Goal: Book appointment/travel/reservation

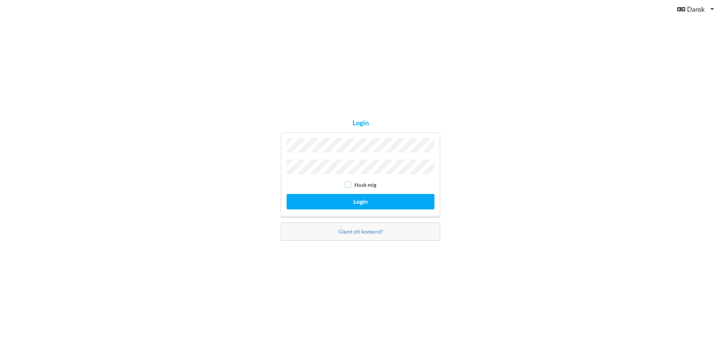
click at [347, 182] on input "checkbox" at bounding box center [348, 184] width 6 height 6
checkbox input "true"
click at [287, 194] on button "Login" at bounding box center [361, 201] width 148 height 15
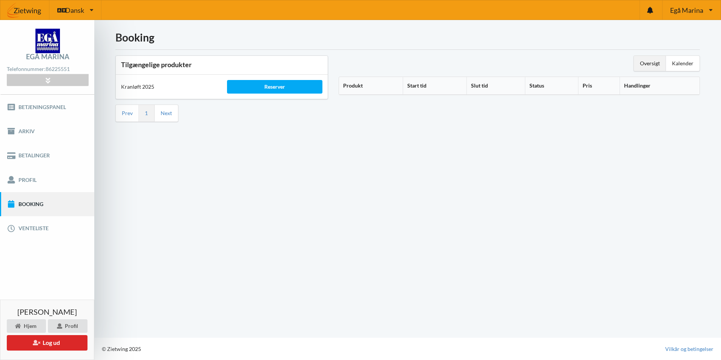
click at [31, 205] on link "Booking" at bounding box center [47, 204] width 94 height 24
click at [279, 89] on div "Reserver" at bounding box center [274, 87] width 95 height 14
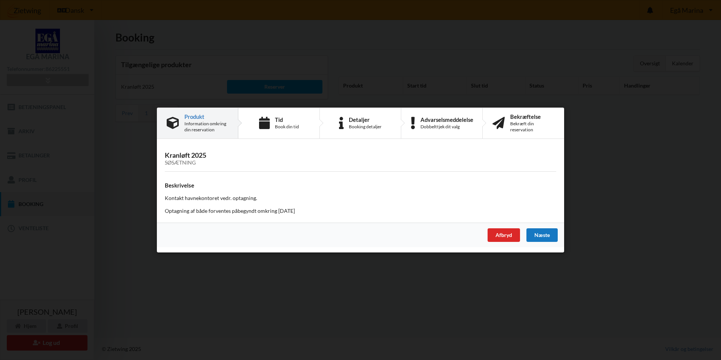
click at [540, 233] on div "Næste" at bounding box center [542, 235] width 31 height 14
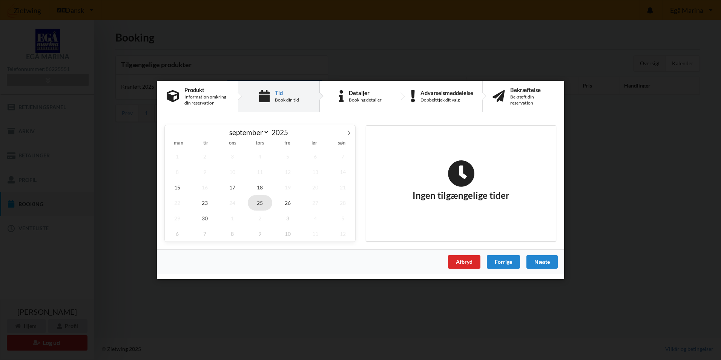
click at [263, 204] on span "25" at bounding box center [260, 202] width 25 height 15
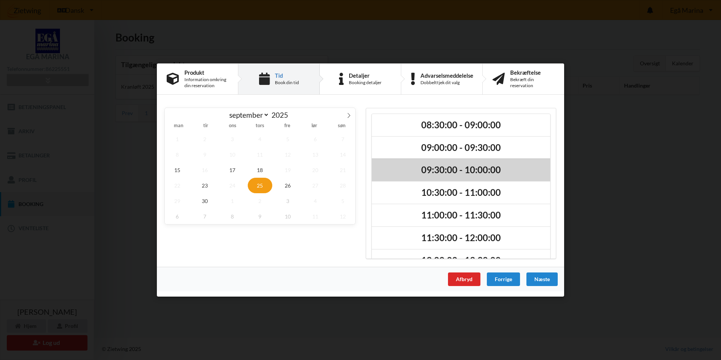
click at [523, 171] on h2 "09:30:00 - 10:00:00" at bounding box center [461, 170] width 168 height 12
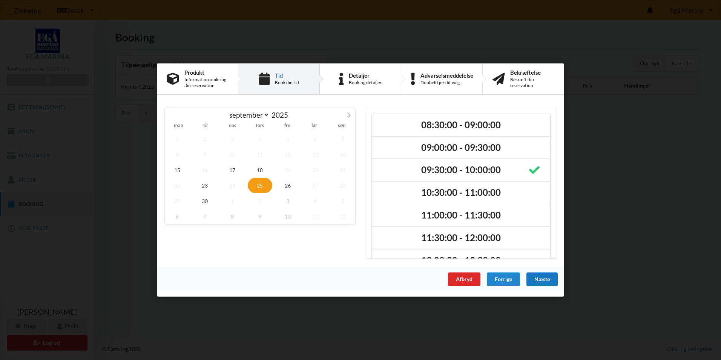
click at [538, 281] on div "Næste" at bounding box center [542, 279] width 31 height 14
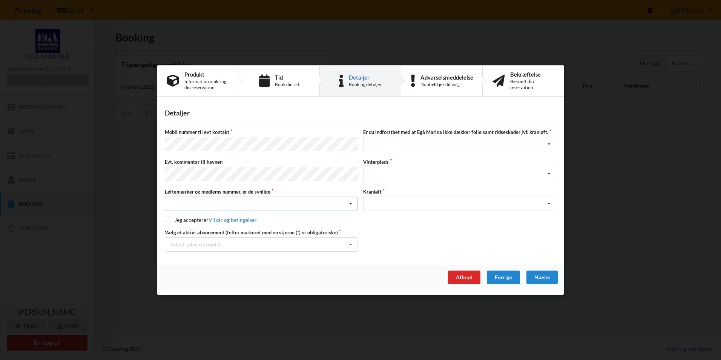
click at [350, 201] on icon at bounding box center [350, 204] width 11 height 14
click at [210, 232] on div "Ja, mine mærker er synlige og intakte" at bounding box center [261, 231] width 192 height 14
click at [171, 218] on label "Jeg accepterer Vilkår og betingelser" at bounding box center [211, 220] width 92 height 6
click at [167, 219] on input "checkbox" at bounding box center [168, 220] width 6 height 6
checkbox input "true"
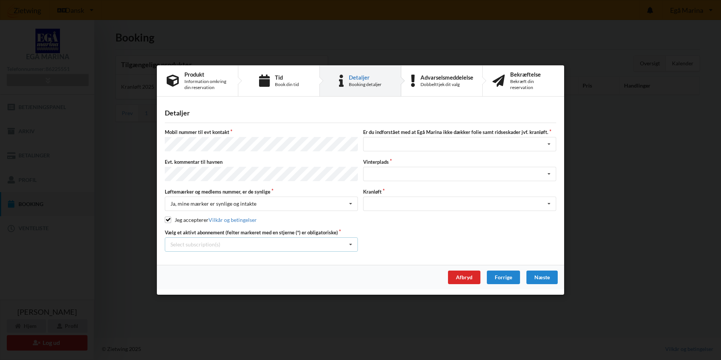
click at [352, 243] on icon at bounding box center [350, 245] width 11 height 14
click at [551, 146] on icon at bounding box center [549, 145] width 11 height 14
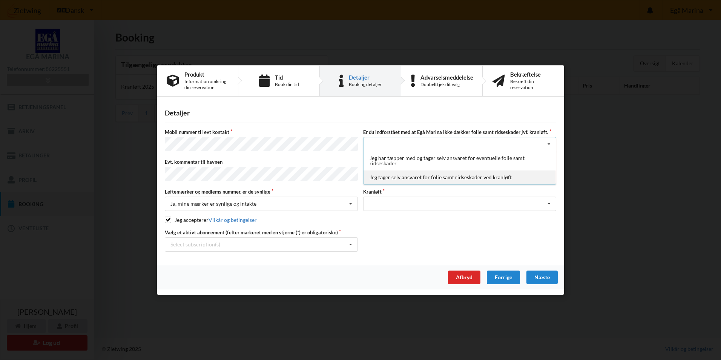
click at [464, 178] on div "Jeg tager selv ansvaret for folie samt ridseskader ved kranløft" at bounding box center [460, 178] width 192 height 14
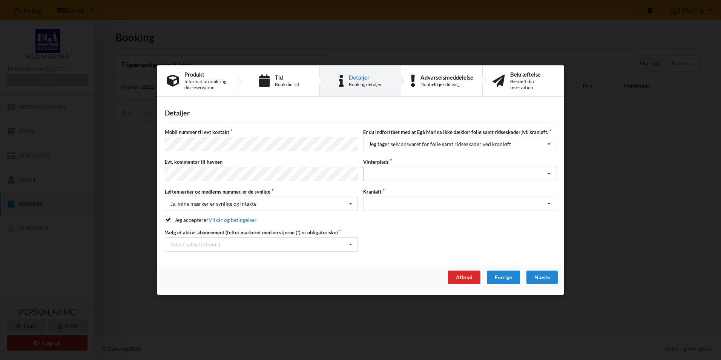
click at [552, 172] on icon at bounding box center [549, 174] width 11 height 14
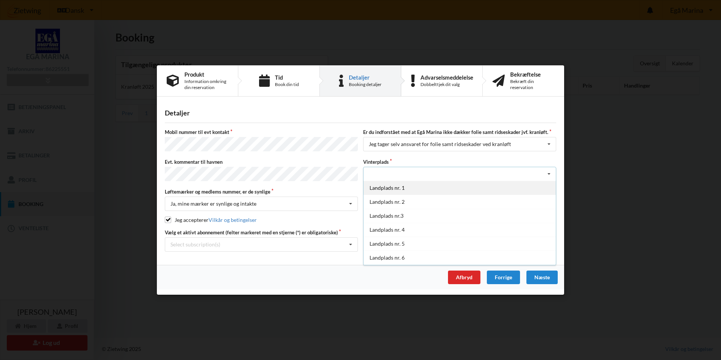
click at [446, 189] on div "Landplads nr. 1" at bounding box center [460, 188] width 192 height 14
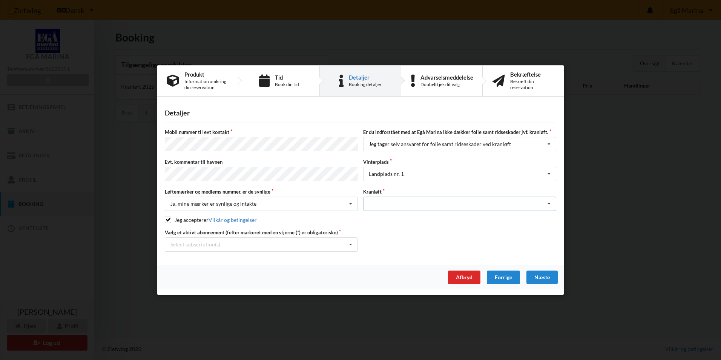
click at [551, 203] on icon at bounding box center [549, 204] width 11 height 14
click at [393, 215] on div "Optagning" at bounding box center [460, 218] width 192 height 14
click at [549, 276] on div "Næste" at bounding box center [542, 277] width 31 height 14
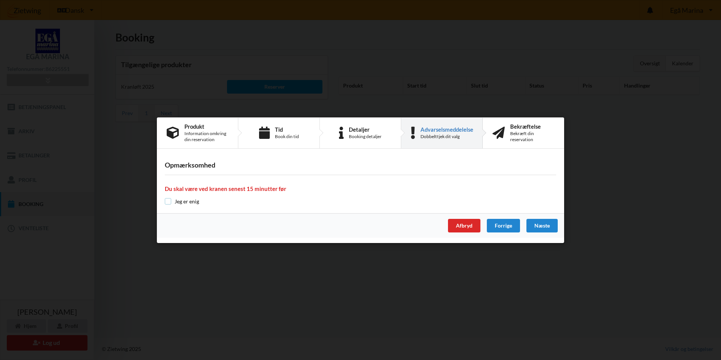
click at [168, 204] on input "checkbox" at bounding box center [168, 201] width 6 height 6
checkbox input "true"
click at [535, 226] on div "Næste" at bounding box center [542, 226] width 31 height 14
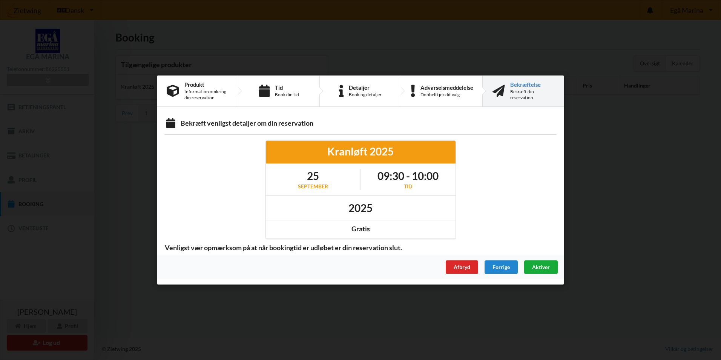
click at [542, 269] on span "Aktiver" at bounding box center [541, 267] width 18 height 6
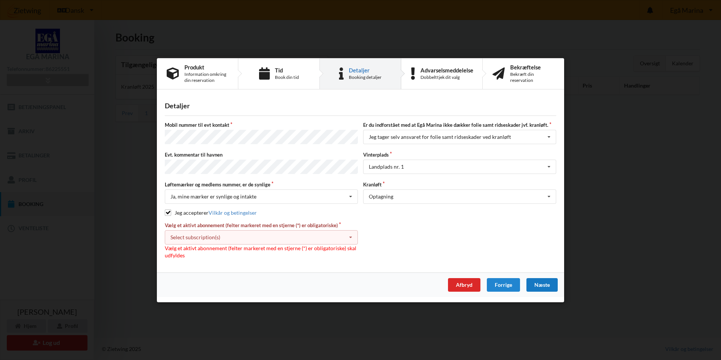
click at [351, 237] on icon at bounding box center [350, 237] width 11 height 14
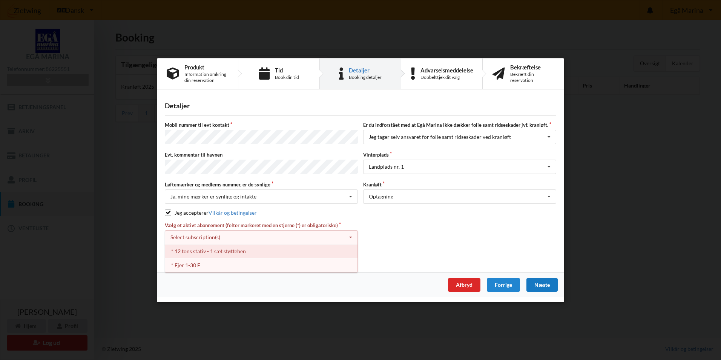
click at [251, 248] on div "* 12 tons stativ - 1 sæt støtteben" at bounding box center [261, 251] width 192 height 14
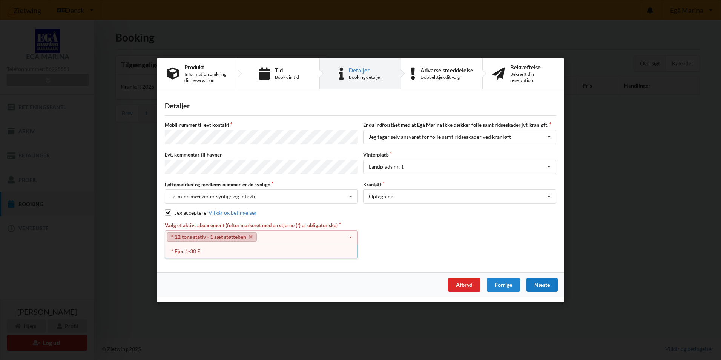
click at [382, 244] on div "Vælg et aktivt abonnement (felter markeret med en stjerne (*) er obligatoriske)…" at bounding box center [360, 239] width 397 height 37
click at [233, 236] on link "* 12 tons stativ - 1 sæt støtteben" at bounding box center [212, 236] width 90 height 9
click at [543, 286] on div "Næste" at bounding box center [542, 285] width 31 height 14
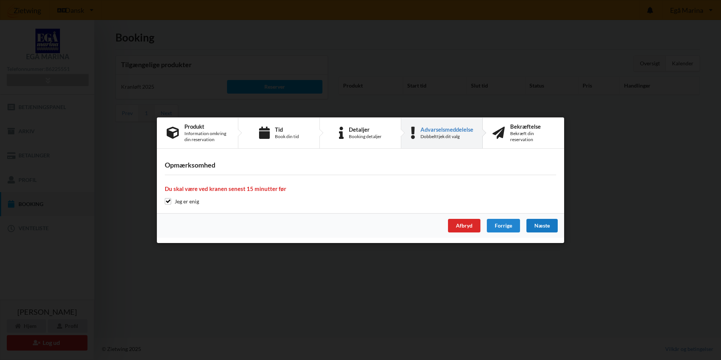
click at [541, 225] on div "Næste" at bounding box center [542, 226] width 31 height 14
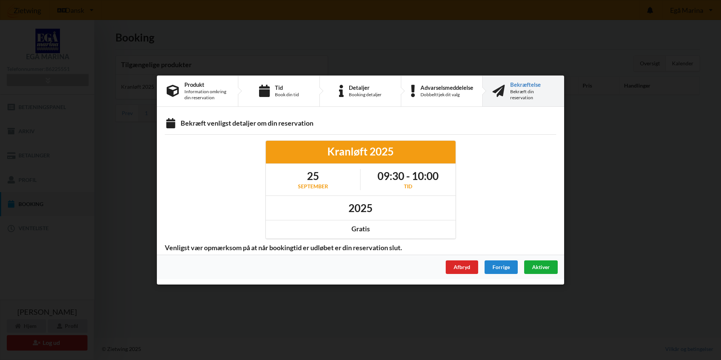
click at [541, 270] on span "Aktiver" at bounding box center [541, 267] width 18 height 6
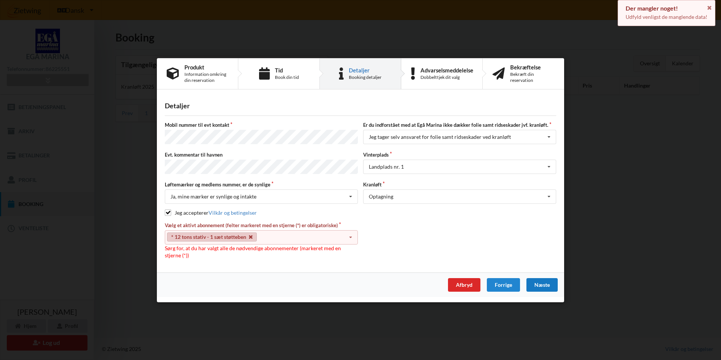
click at [251, 234] on icon at bounding box center [251, 236] width 4 height 5
click at [348, 238] on icon at bounding box center [350, 237] width 11 height 14
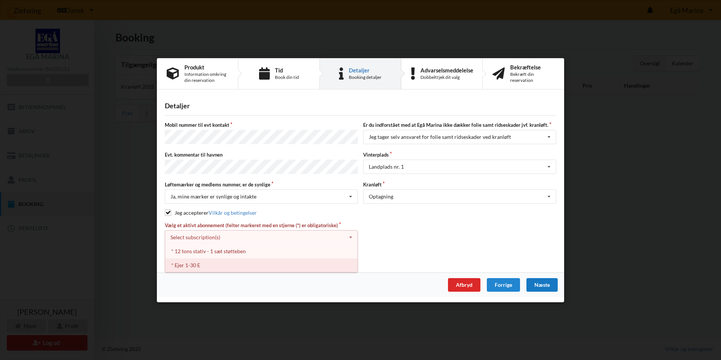
click at [224, 264] on div "* Ejer 1-30 E" at bounding box center [261, 265] width 192 height 14
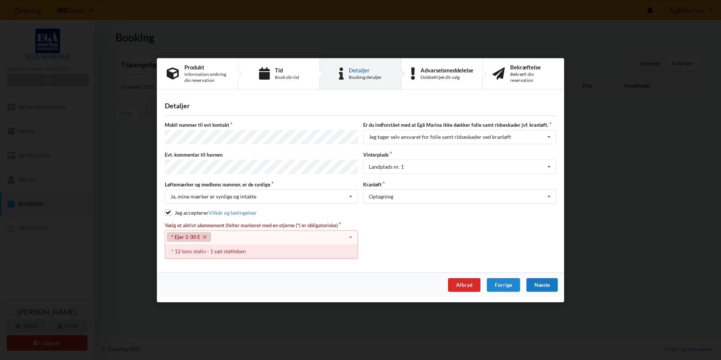
click at [224, 249] on div "* 12 tons stativ - 1 sæt støtteben" at bounding box center [261, 251] width 192 height 14
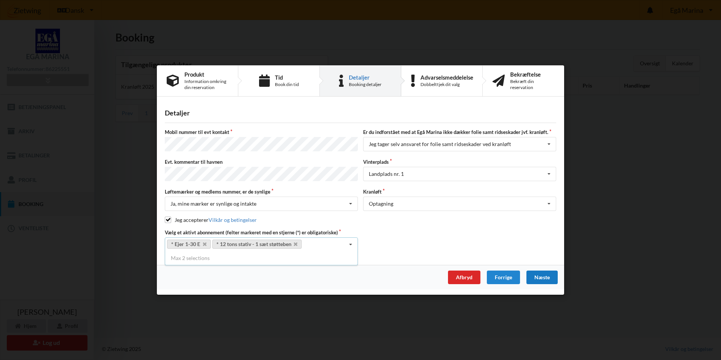
click at [537, 276] on div "Næste" at bounding box center [542, 277] width 31 height 14
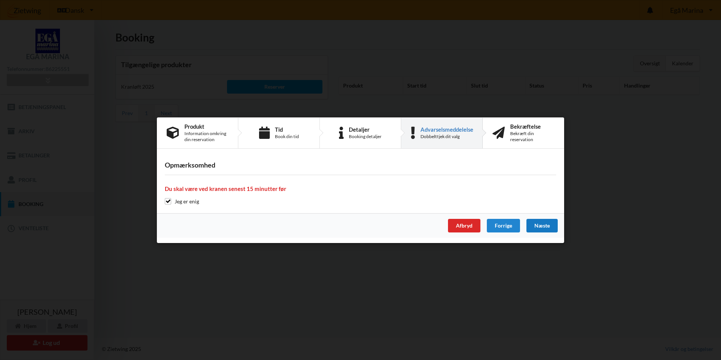
click at [543, 223] on div "Næste" at bounding box center [542, 226] width 31 height 14
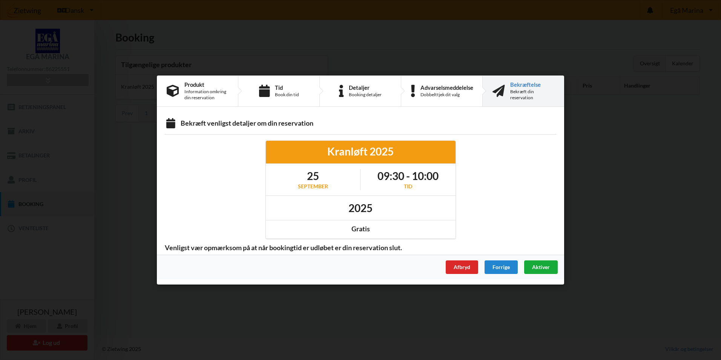
click at [533, 265] on span "Aktiver" at bounding box center [541, 267] width 18 height 6
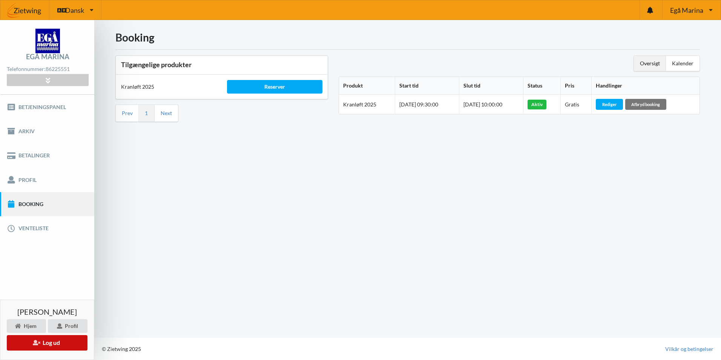
click at [55, 341] on button "Log ud" at bounding box center [47, 342] width 81 height 15
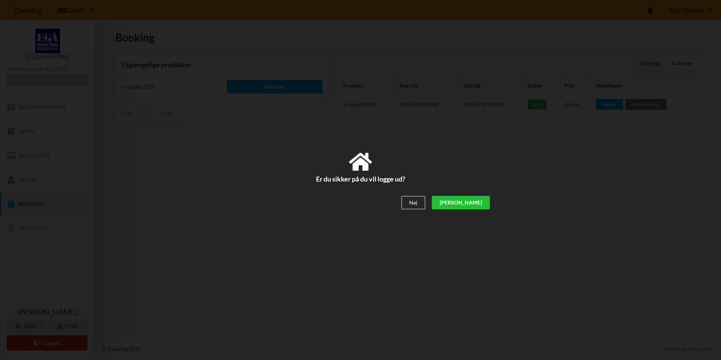
click at [481, 201] on div "[PERSON_NAME]" at bounding box center [461, 203] width 58 height 14
